Goal: Task Accomplishment & Management: Use online tool/utility

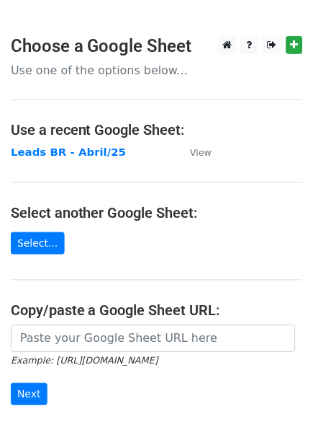
scroll to position [72, 0]
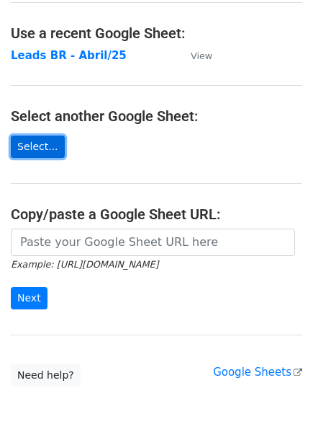
click at [40, 144] on link "Select..." at bounding box center [38, 146] width 54 height 22
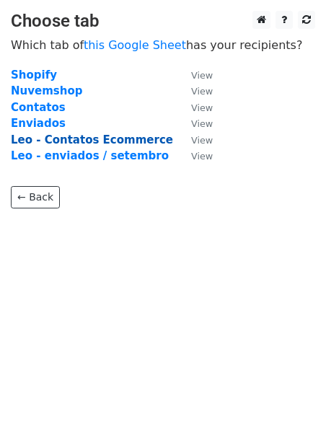
click at [127, 142] on strong "Leo - Contatos Ecommerce" at bounding box center [92, 139] width 162 height 13
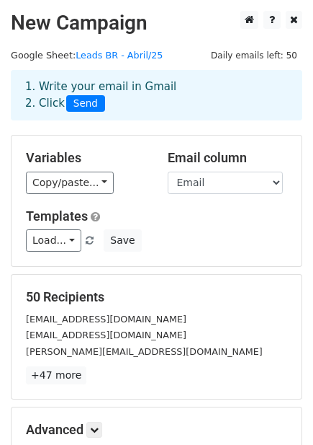
scroll to position [173, 0]
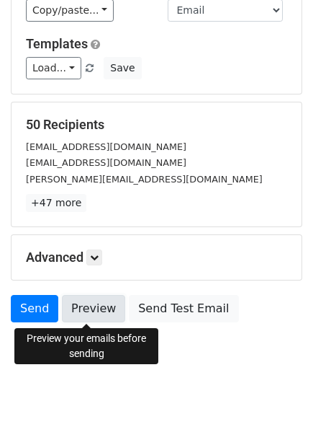
click at [90, 312] on link "Preview" at bounding box center [93, 308] width 63 height 27
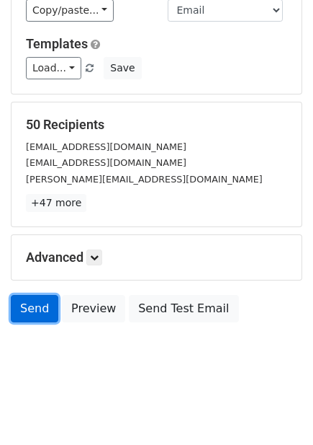
click at [35, 308] on link "Send" at bounding box center [35, 308] width 48 height 27
